Goal: Entertainment & Leisure: Consume media (video, audio)

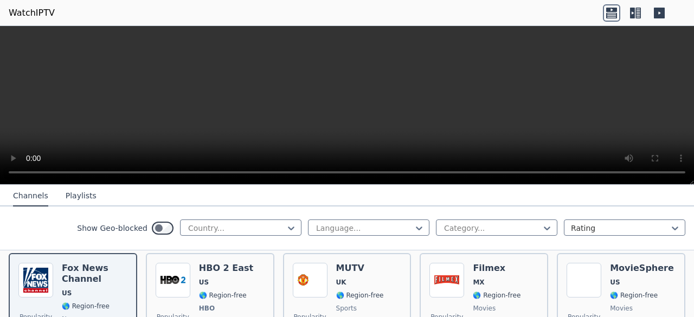
scroll to position [140, 0]
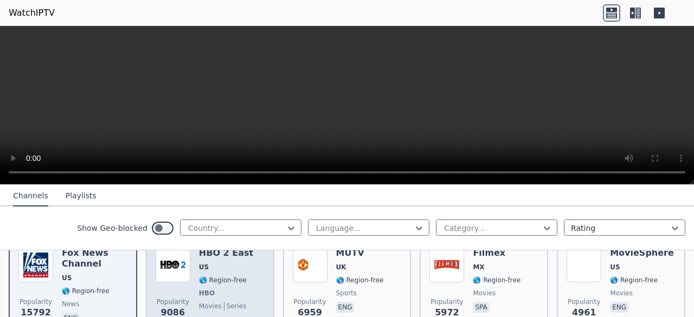
click at [182, 277] on div "Popularity 9086" at bounding box center [173, 288] width 35 height 80
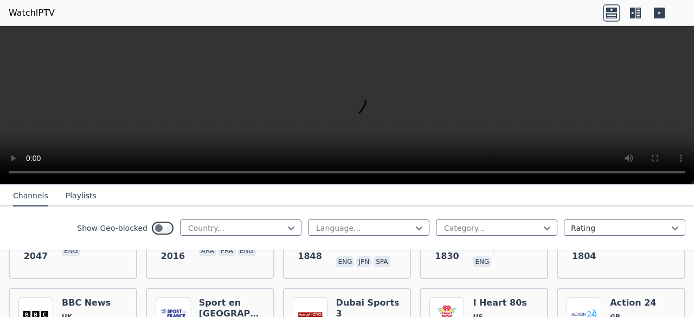
scroll to position [732, 0]
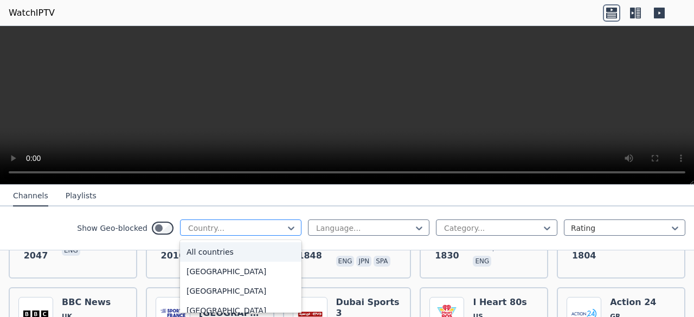
click at [227, 224] on div at bounding box center [236, 228] width 99 height 11
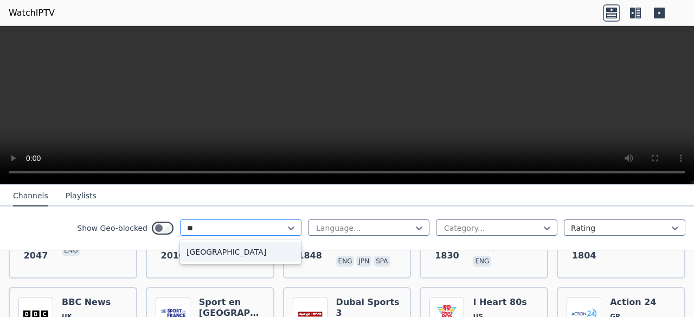
type input "*"
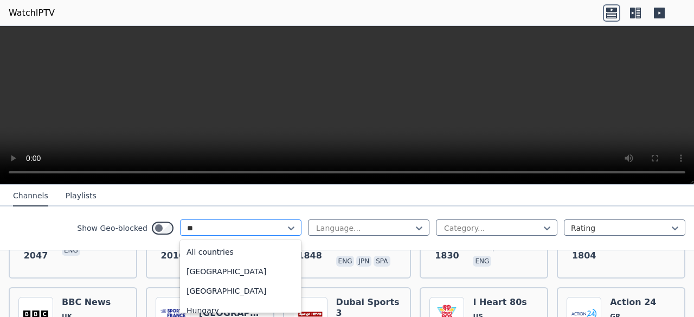
type input "*"
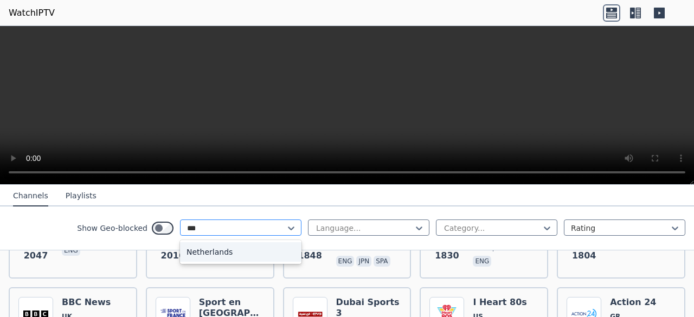
type input "****"
click at [216, 260] on div "Netherlands" at bounding box center [240, 252] width 121 height 20
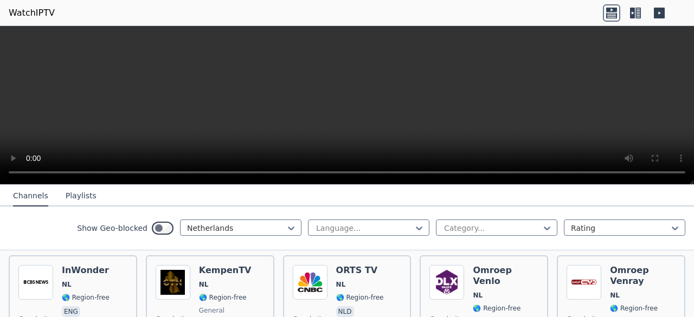
scroll to position [3029, 0]
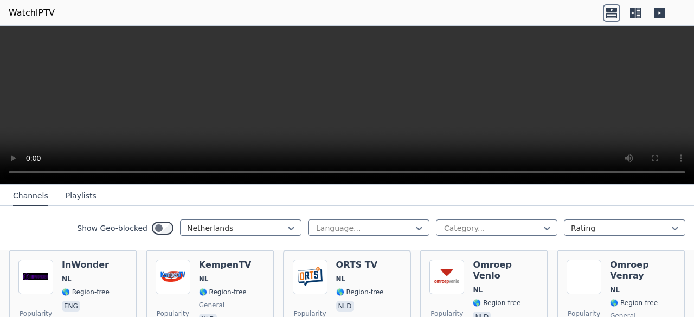
click at [355, 301] on span "nld" at bounding box center [360, 307] width 48 height 13
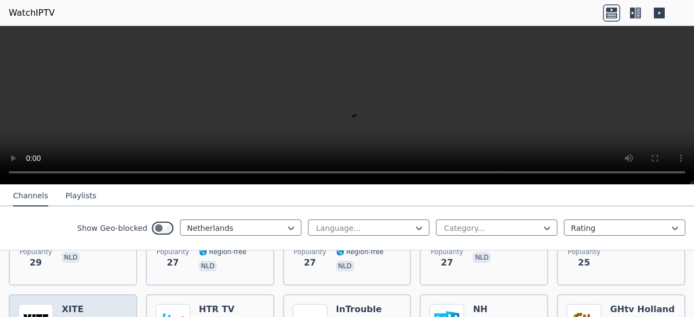
scroll to position [945, 0]
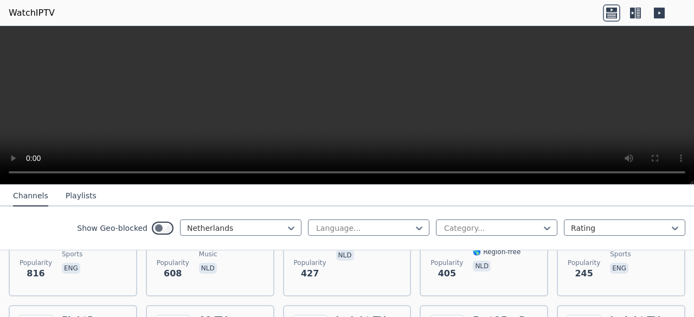
scroll to position [193, 0]
